Goal: Entertainment & Leisure: Consume media (video, audio)

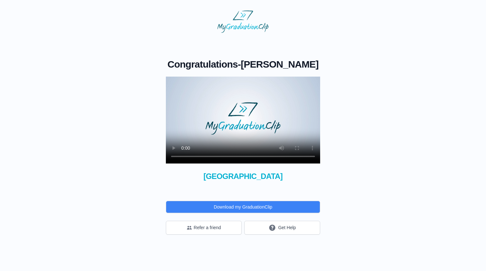
click at [183, 157] on video at bounding box center [243, 119] width 154 height 87
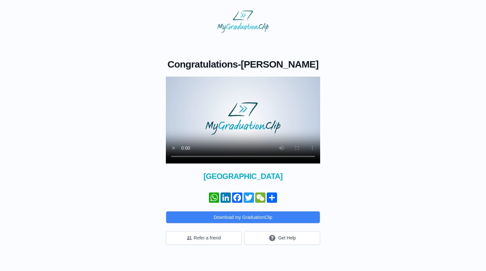
click at [177, 85] on video at bounding box center [243, 119] width 154 height 87
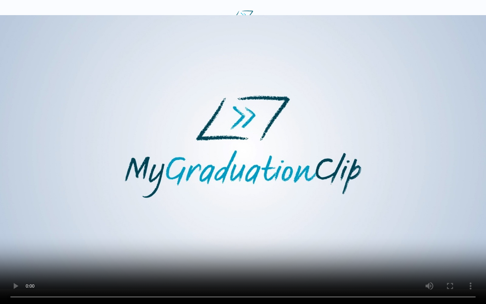
click at [205, 270] on video at bounding box center [243, 152] width 486 height 304
click at [208, 270] on video at bounding box center [243, 152] width 486 height 304
click at [215, 270] on video at bounding box center [243, 152] width 486 height 304
click at [226, 270] on video at bounding box center [243, 152] width 486 height 304
click at [241, 270] on video at bounding box center [243, 152] width 486 height 304
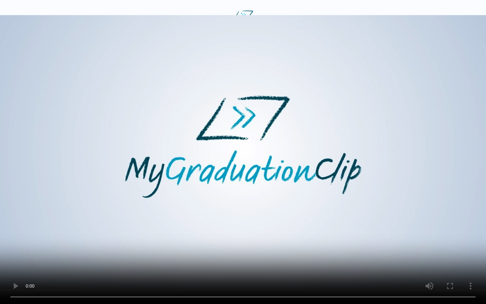
click at [227, 270] on video at bounding box center [243, 152] width 486 height 304
click at [241, 270] on video at bounding box center [243, 152] width 486 height 304
click at [243, 270] on video at bounding box center [243, 152] width 486 height 304
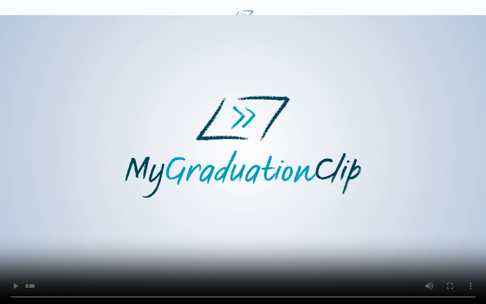
click at [243, 270] on video at bounding box center [243, 152] width 486 height 304
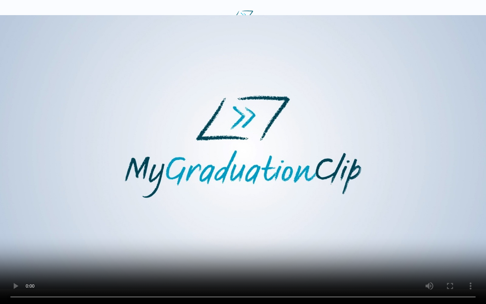
click at [243, 270] on video at bounding box center [243, 152] width 486 height 304
click at [213, 270] on video at bounding box center [243, 152] width 486 height 304
click at [243, 270] on video at bounding box center [243, 152] width 486 height 304
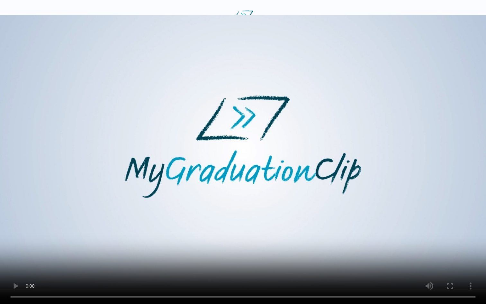
click at [243, 270] on video at bounding box center [243, 152] width 486 height 304
click at [226, 270] on video at bounding box center [243, 152] width 486 height 304
click at [242, 270] on video at bounding box center [243, 152] width 486 height 304
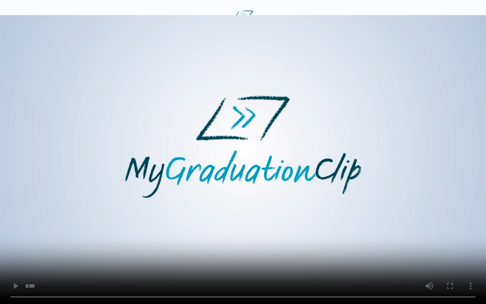
click at [242, 270] on video at bounding box center [243, 152] width 486 height 304
click at [226, 270] on video at bounding box center [243, 152] width 486 height 304
click at [239, 270] on video at bounding box center [243, 152] width 486 height 304
click at [242, 270] on video at bounding box center [243, 152] width 486 height 304
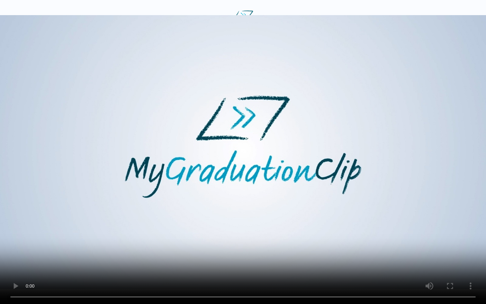
click at [242, 270] on video at bounding box center [243, 152] width 486 height 304
click at [365, 222] on video at bounding box center [243, 152] width 486 height 304
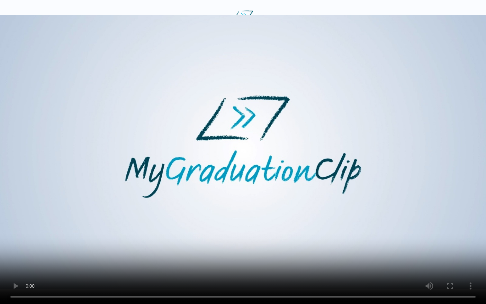
click at [226, 270] on video at bounding box center [243, 152] width 486 height 304
click at [240, 270] on video at bounding box center [243, 152] width 486 height 304
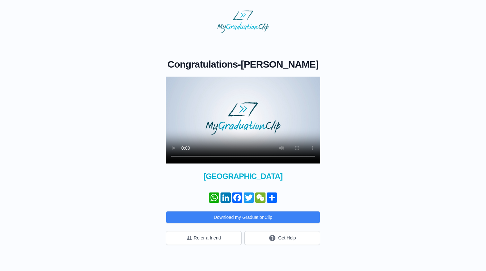
click at [176, 82] on video at bounding box center [243, 119] width 154 height 87
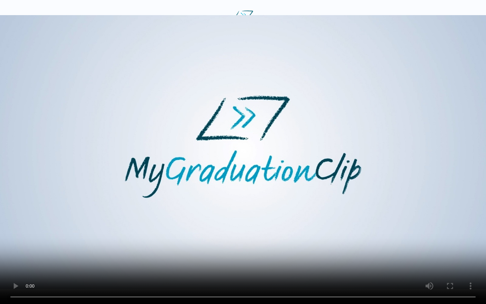
click at [243, 270] on video at bounding box center [243, 152] width 486 height 304
click at [241, 270] on video at bounding box center [243, 152] width 486 height 304
click at [228, 270] on video at bounding box center [243, 152] width 486 height 304
click at [243, 270] on video at bounding box center [243, 152] width 486 height 304
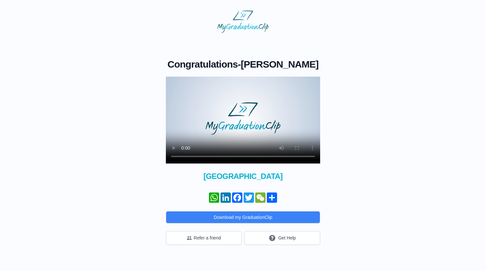
click at [173, 84] on video at bounding box center [243, 119] width 154 height 87
click at [165, 83] on div "Congratulations - [PERSON_NAME] × Share your GraduationClip now! WhatsApp Linke…" at bounding box center [243, 151] width 170 height 186
click at [169, 83] on video at bounding box center [243, 119] width 154 height 87
click at [171, 83] on video at bounding box center [243, 119] width 154 height 87
click at [178, 83] on video at bounding box center [243, 119] width 154 height 87
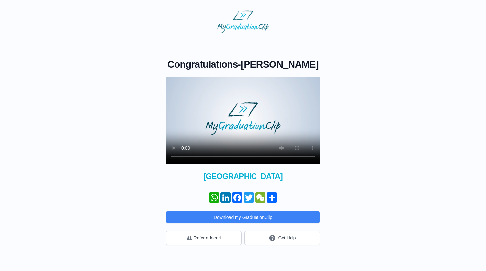
click at [177, 83] on video at bounding box center [243, 119] width 154 height 87
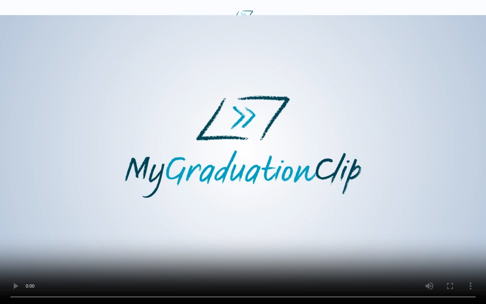
click at [258, 178] on video at bounding box center [243, 152] width 486 height 304
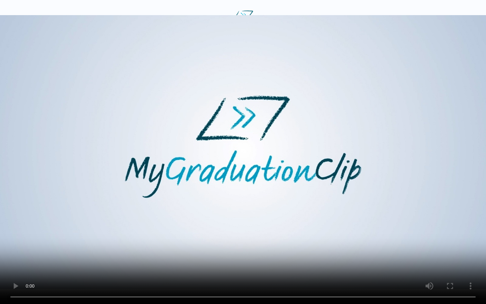
click at [258, 178] on video at bounding box center [243, 152] width 486 height 304
click at [253, 180] on video at bounding box center [243, 152] width 486 height 304
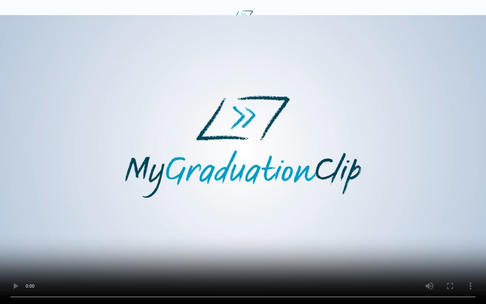
click at [253, 180] on video at bounding box center [243, 152] width 486 height 304
click at [279, 270] on video at bounding box center [243, 152] width 486 height 304
click at [240, 270] on video at bounding box center [243, 152] width 486 height 304
click at [243, 270] on video at bounding box center [243, 152] width 486 height 304
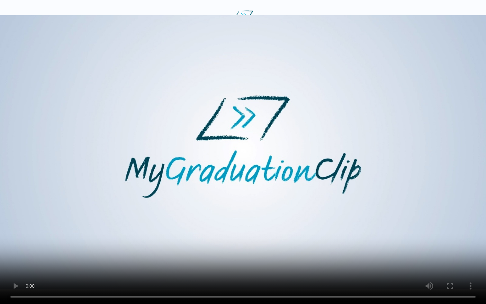
click at [246, 270] on video at bounding box center [243, 152] width 486 height 304
click at [248, 270] on video at bounding box center [243, 152] width 486 height 304
click at [247, 270] on video at bounding box center [243, 152] width 486 height 304
click at [244, 270] on video at bounding box center [243, 152] width 486 height 304
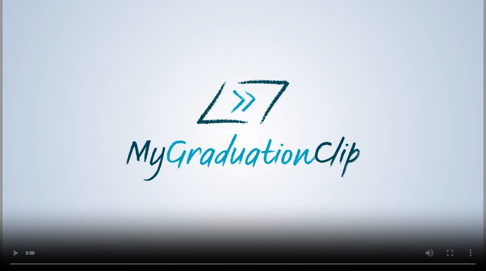
click at [218, 140] on div "× Share your GraduationClip now! WhatsApp LinkedIn Facebook Twitter WeChat Share" at bounding box center [243, 135] width 486 height 271
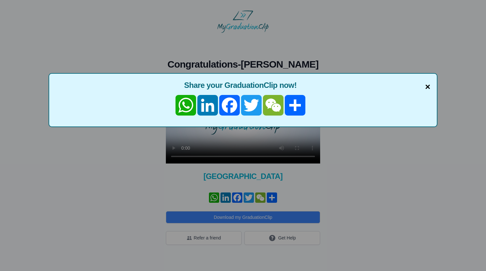
click at [426, 87] on span "×" at bounding box center [427, 86] width 5 height 13
